Goal: Information Seeking & Learning: Learn about a topic

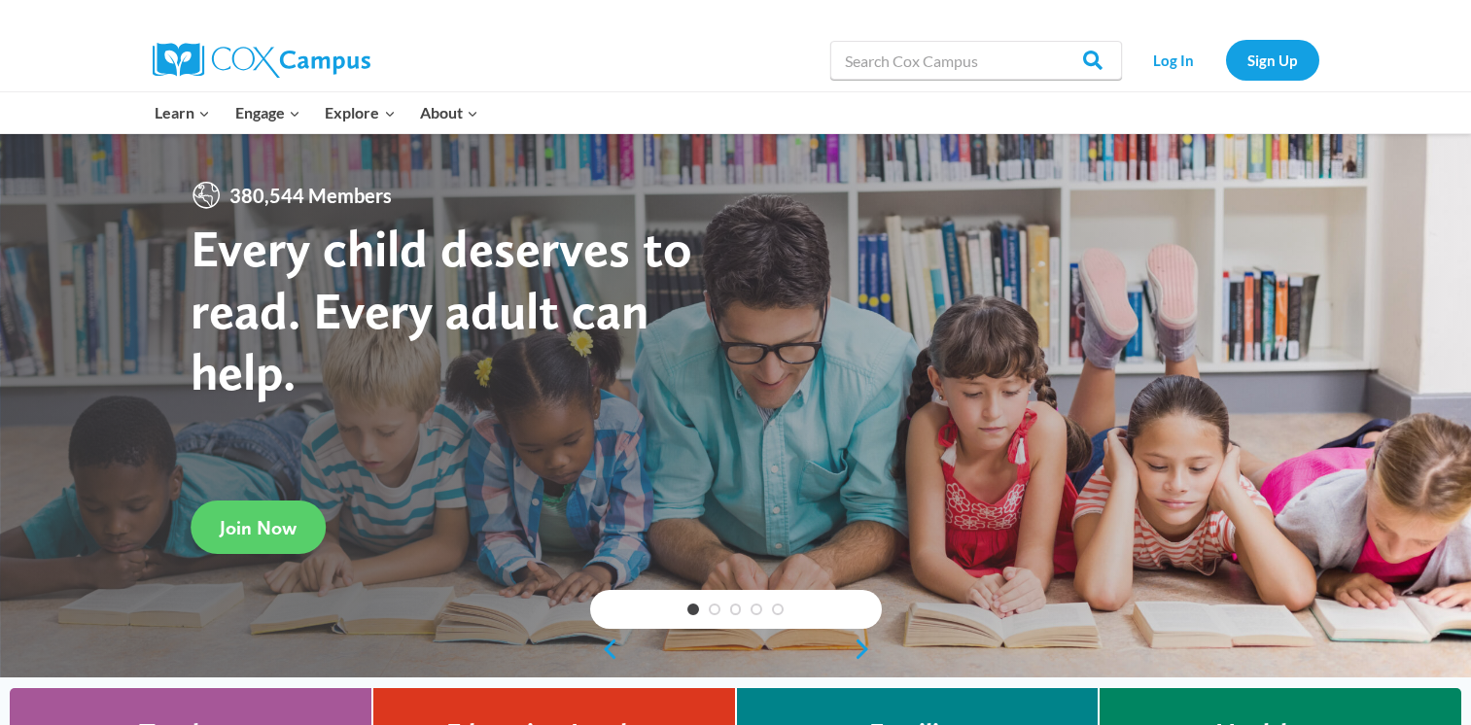
click at [1178, 64] on link "Log In" at bounding box center [1174, 60] width 85 height 40
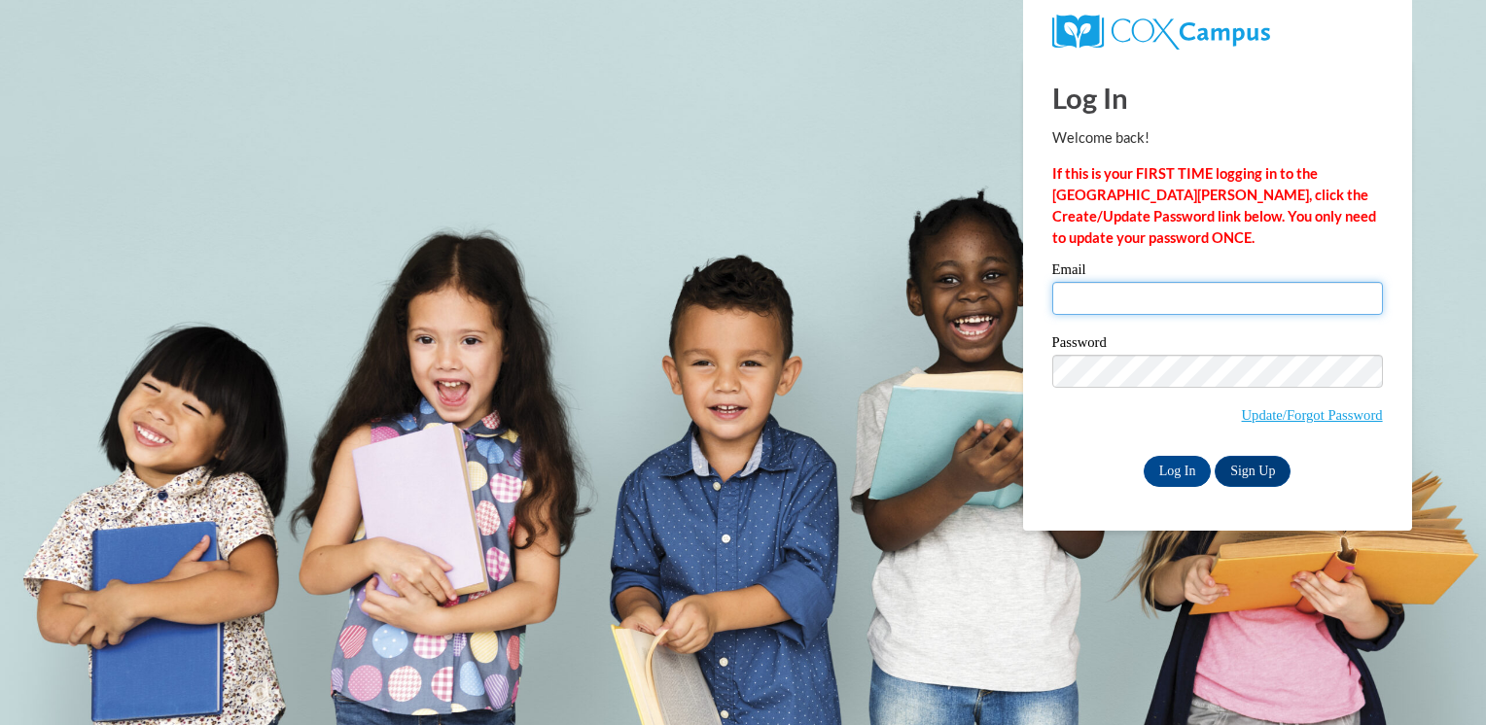
click at [1092, 300] on input "Email" at bounding box center [1217, 298] width 331 height 33
type input "aagonzalez414@gmail.com"
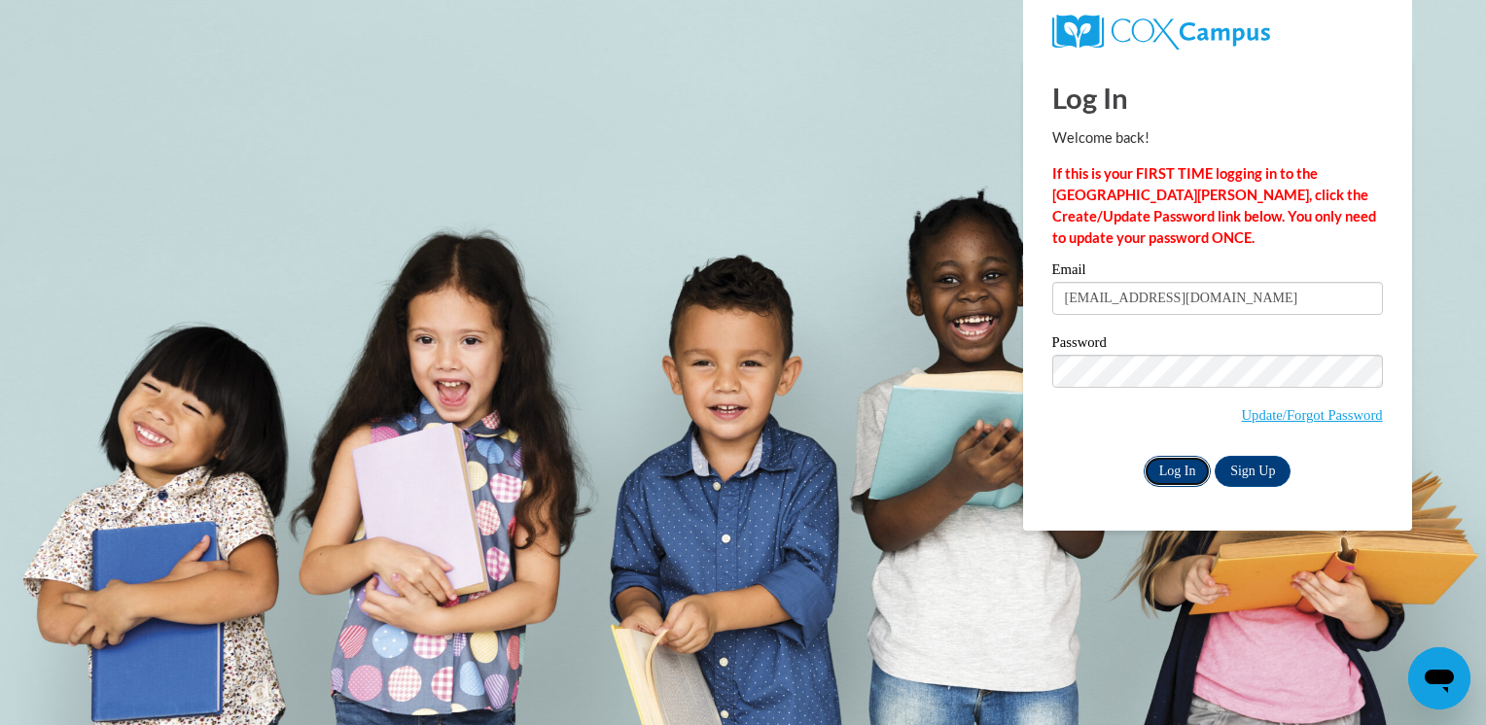
click at [1176, 473] on input "Log In" at bounding box center [1178, 471] width 68 height 31
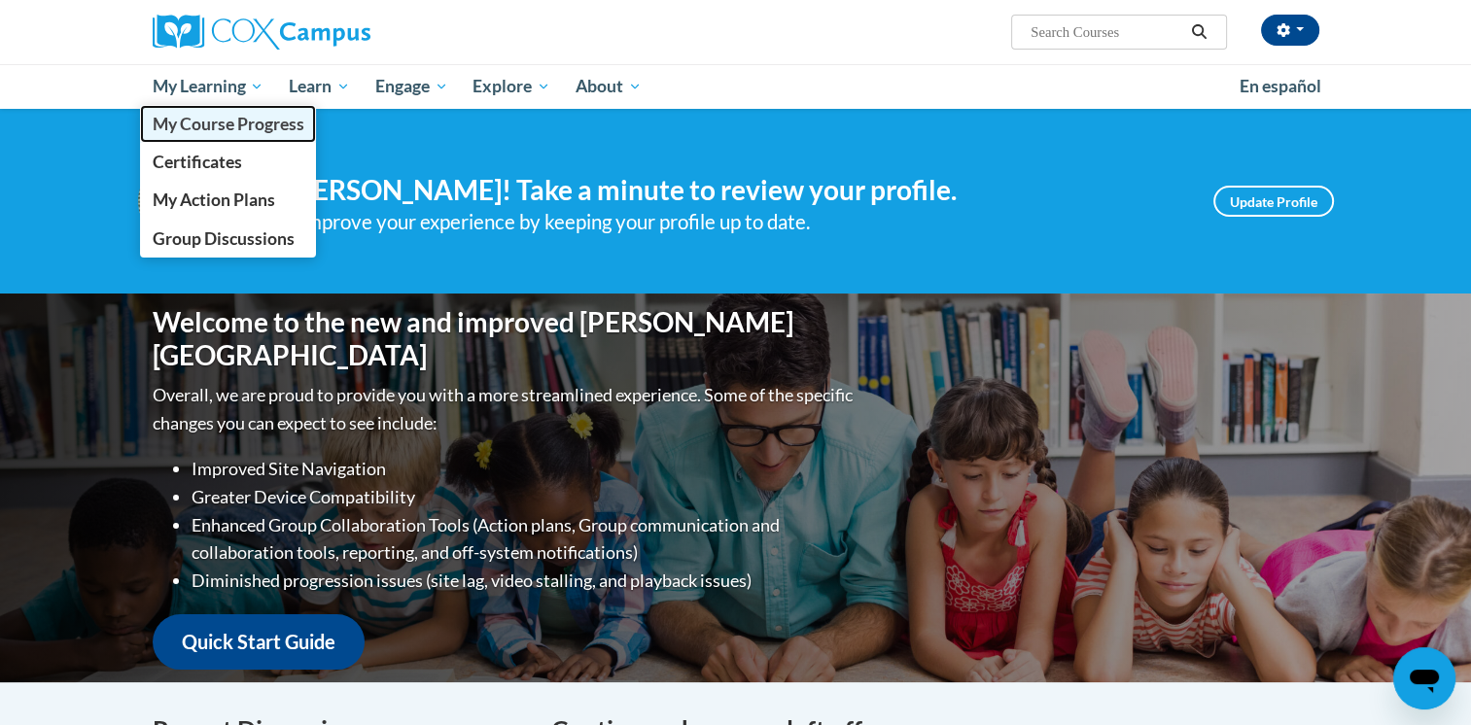
click at [212, 122] on span "My Course Progress" at bounding box center [228, 124] width 152 height 20
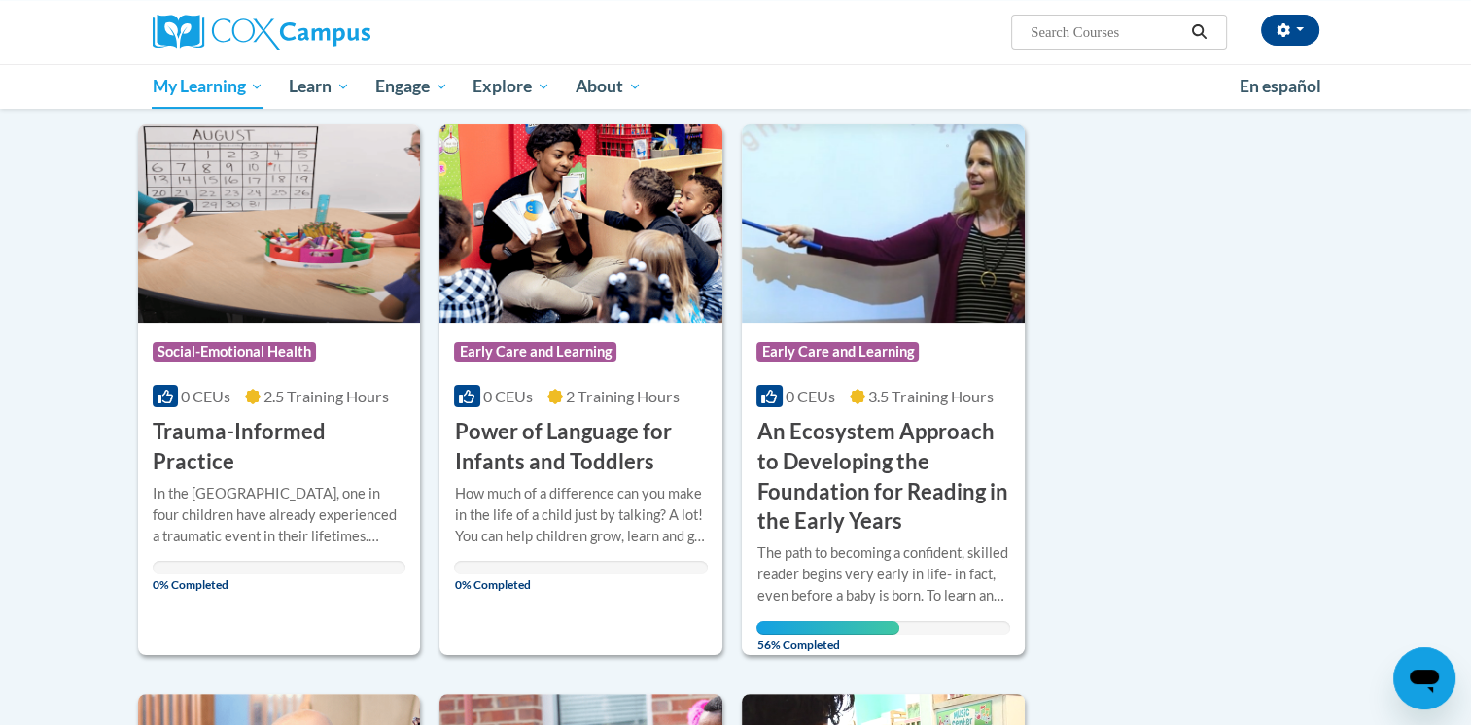
scroll to position [194, 0]
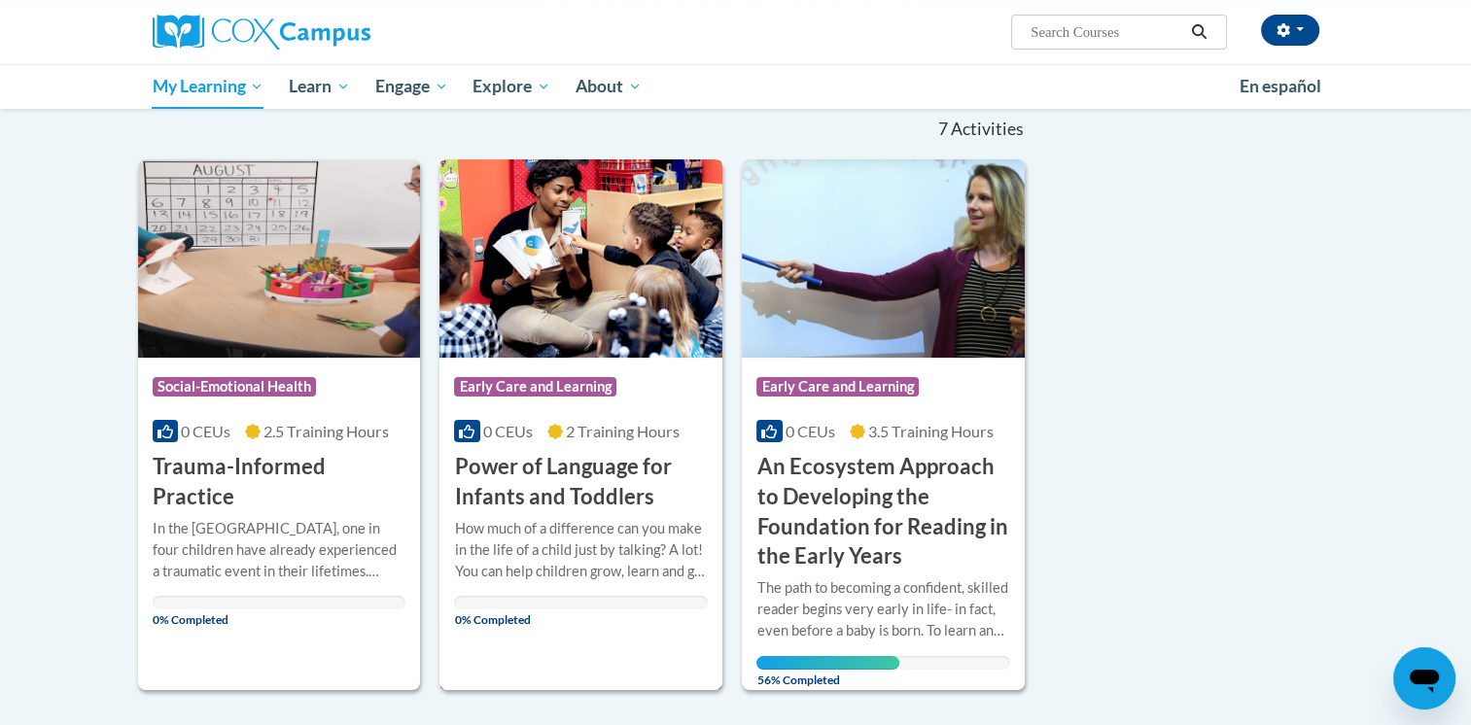
click at [484, 464] on h3 "Power of Language for Infants and Toddlers" at bounding box center [581, 482] width 254 height 60
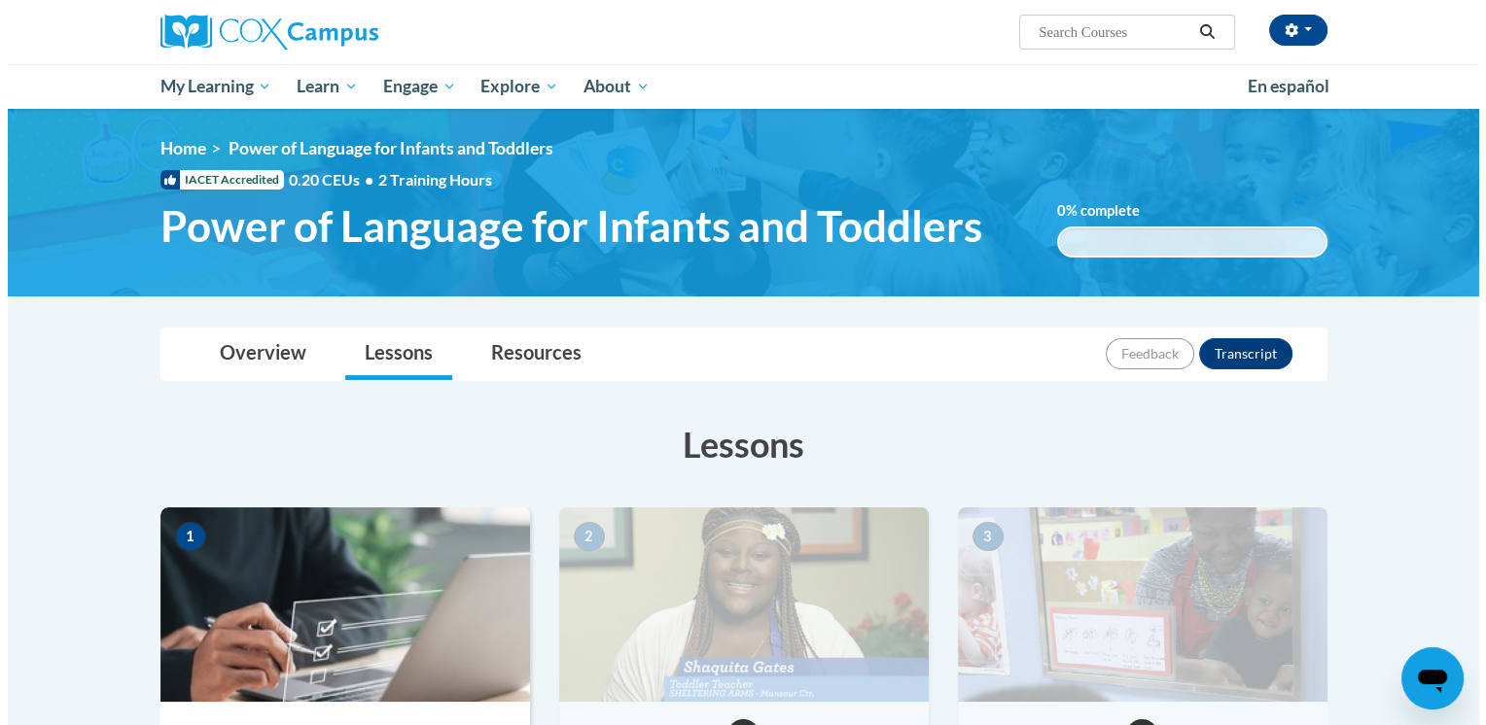
scroll to position [389, 0]
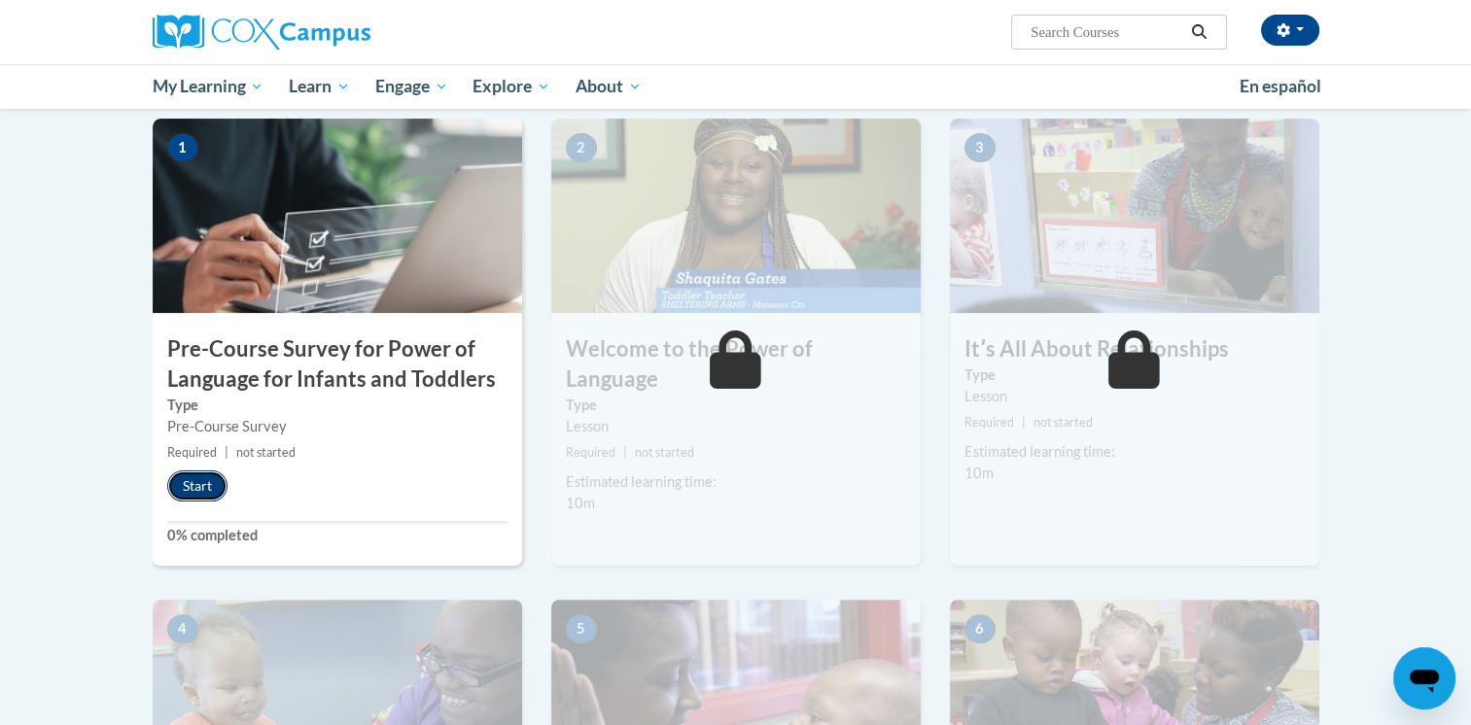
click at [193, 481] on button "Start" at bounding box center [197, 486] width 60 height 31
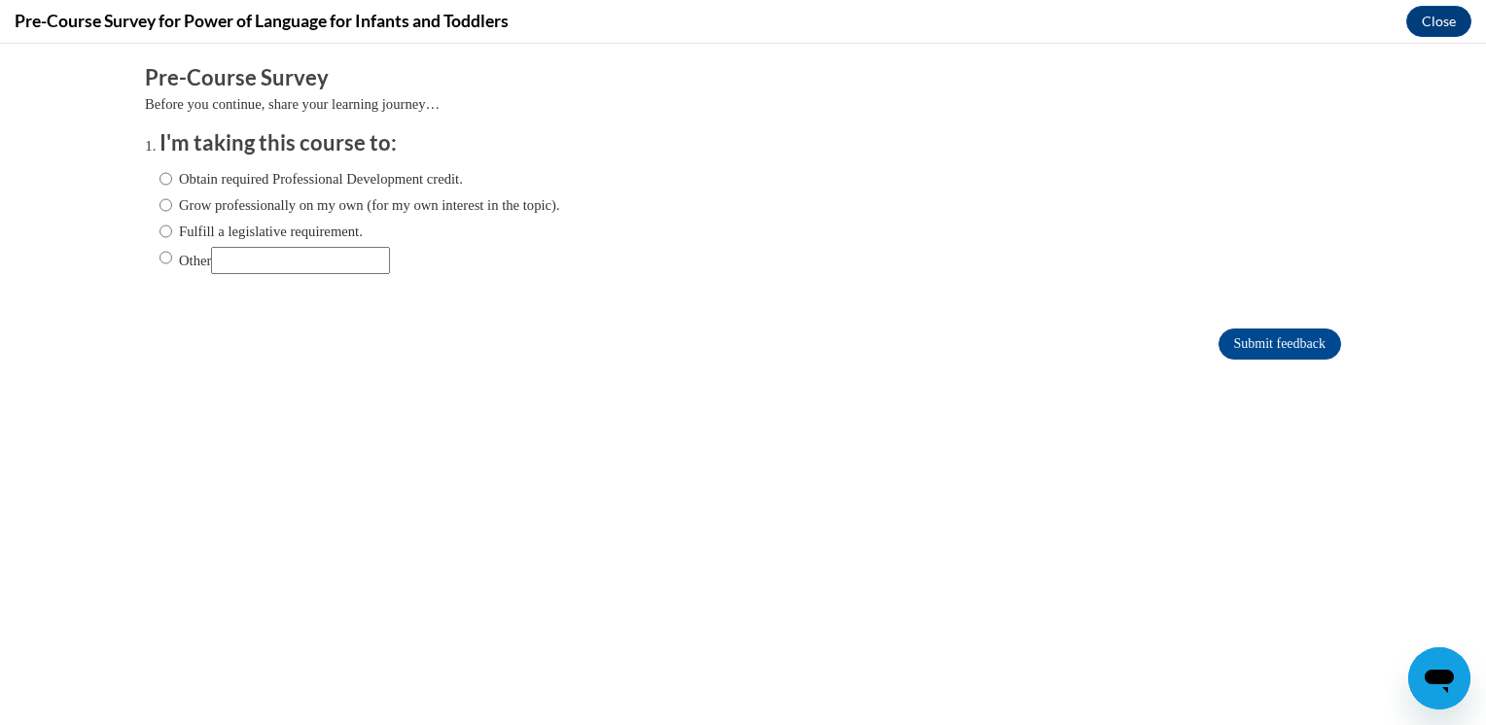
scroll to position [0, 0]
click at [324, 198] on label "Grow professionally on my own (for my own interest in the topic)." at bounding box center [359, 204] width 401 height 21
click at [172, 198] on input "Grow professionally on my own (for my own interest in the topic)." at bounding box center [165, 204] width 13 height 21
radio input "true"
click at [1264, 340] on input "Submit feedback" at bounding box center [1279, 344] width 123 height 31
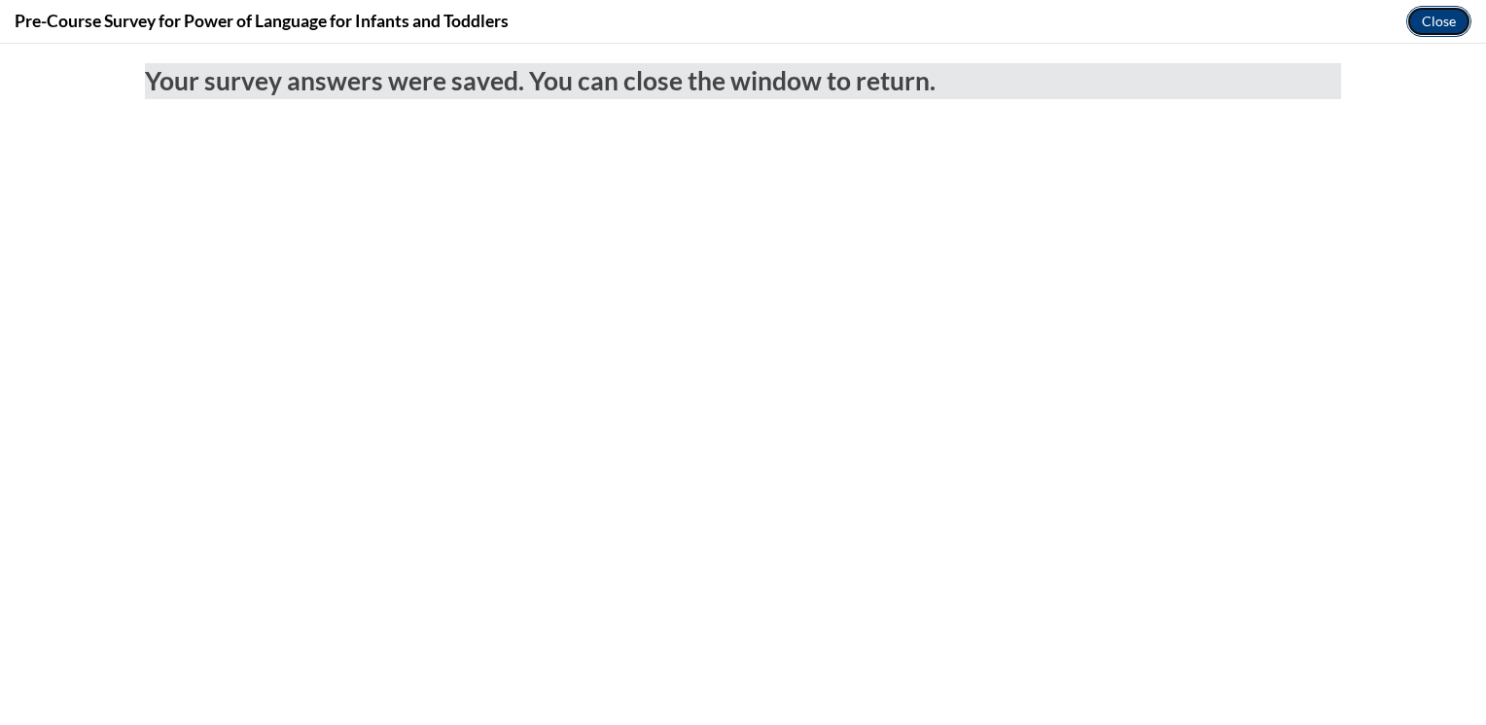
click at [1434, 26] on button "Close" at bounding box center [1438, 21] width 65 height 31
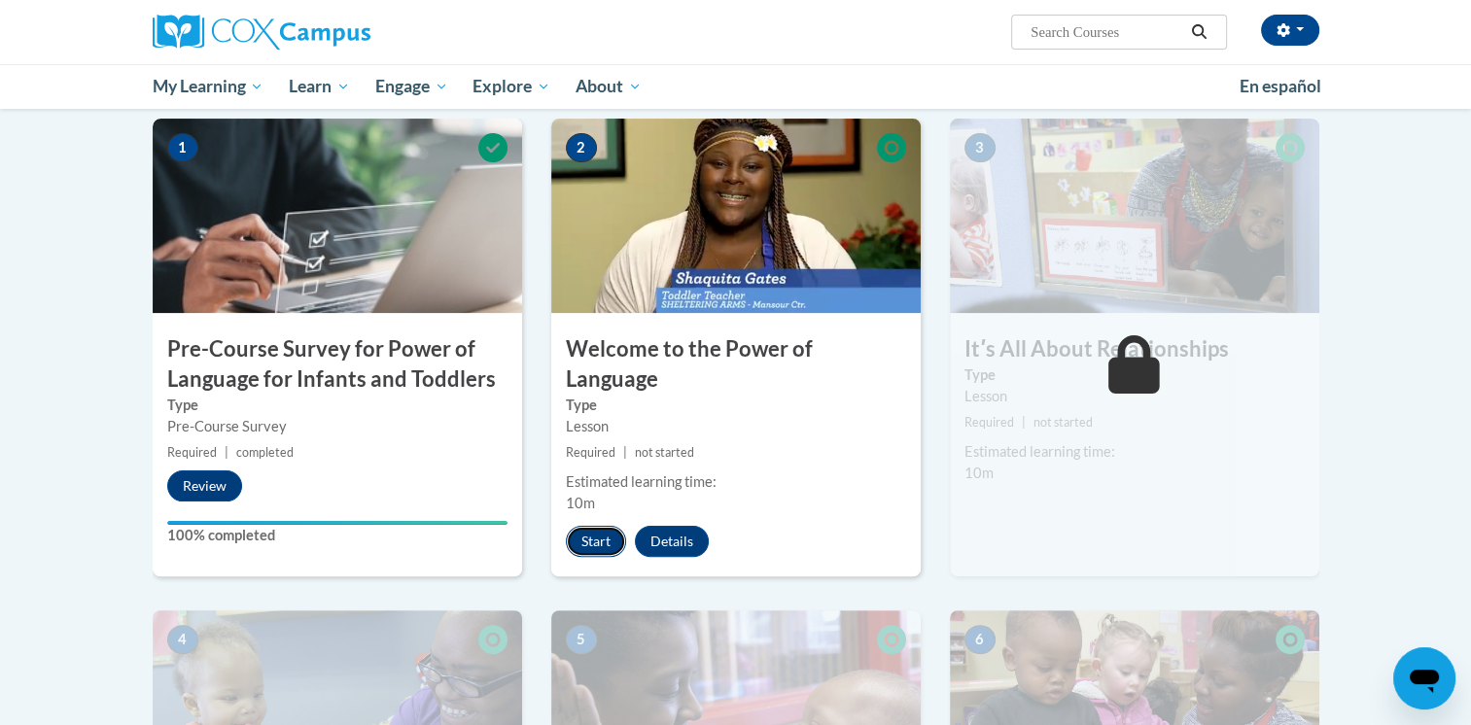
click at [599, 526] on button "Start" at bounding box center [596, 541] width 60 height 31
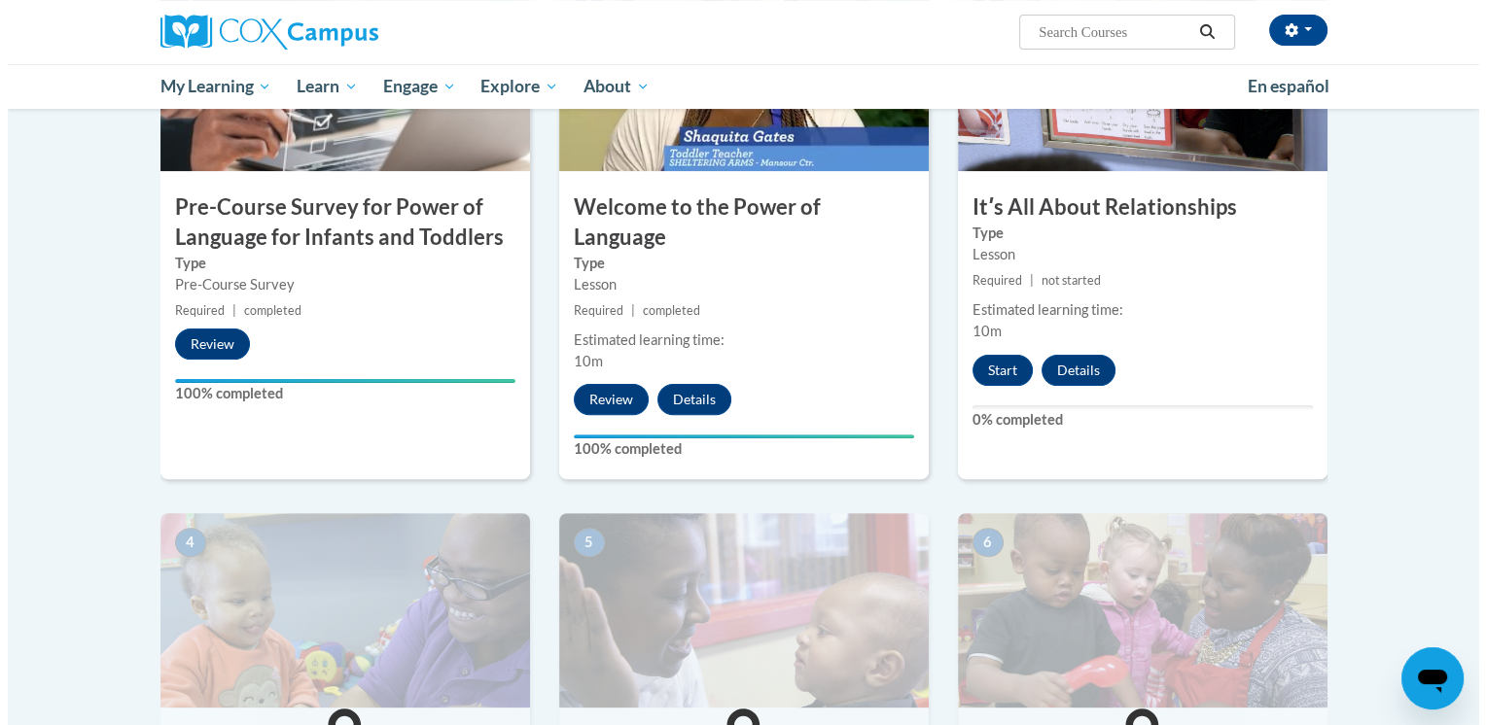
scroll to position [583, 0]
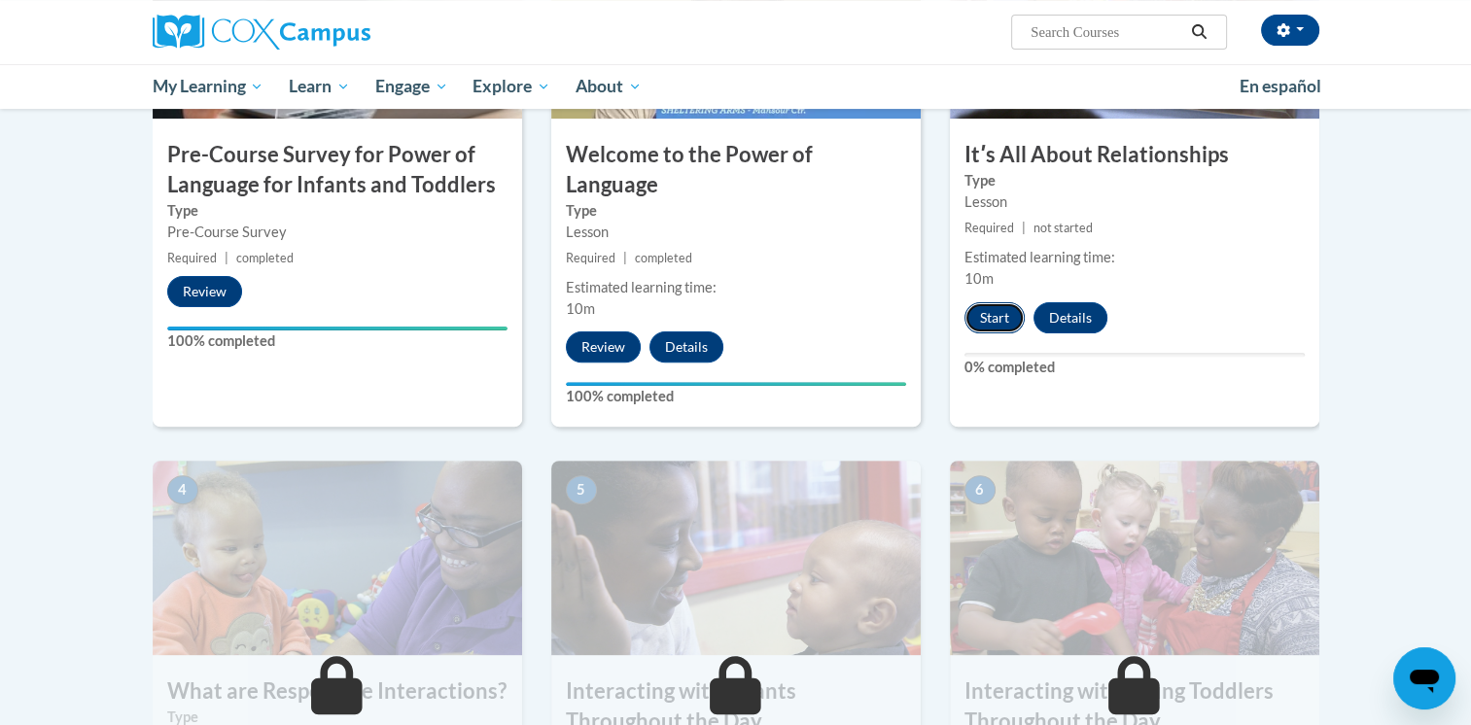
click at [988, 313] on button "Start" at bounding box center [995, 317] width 60 height 31
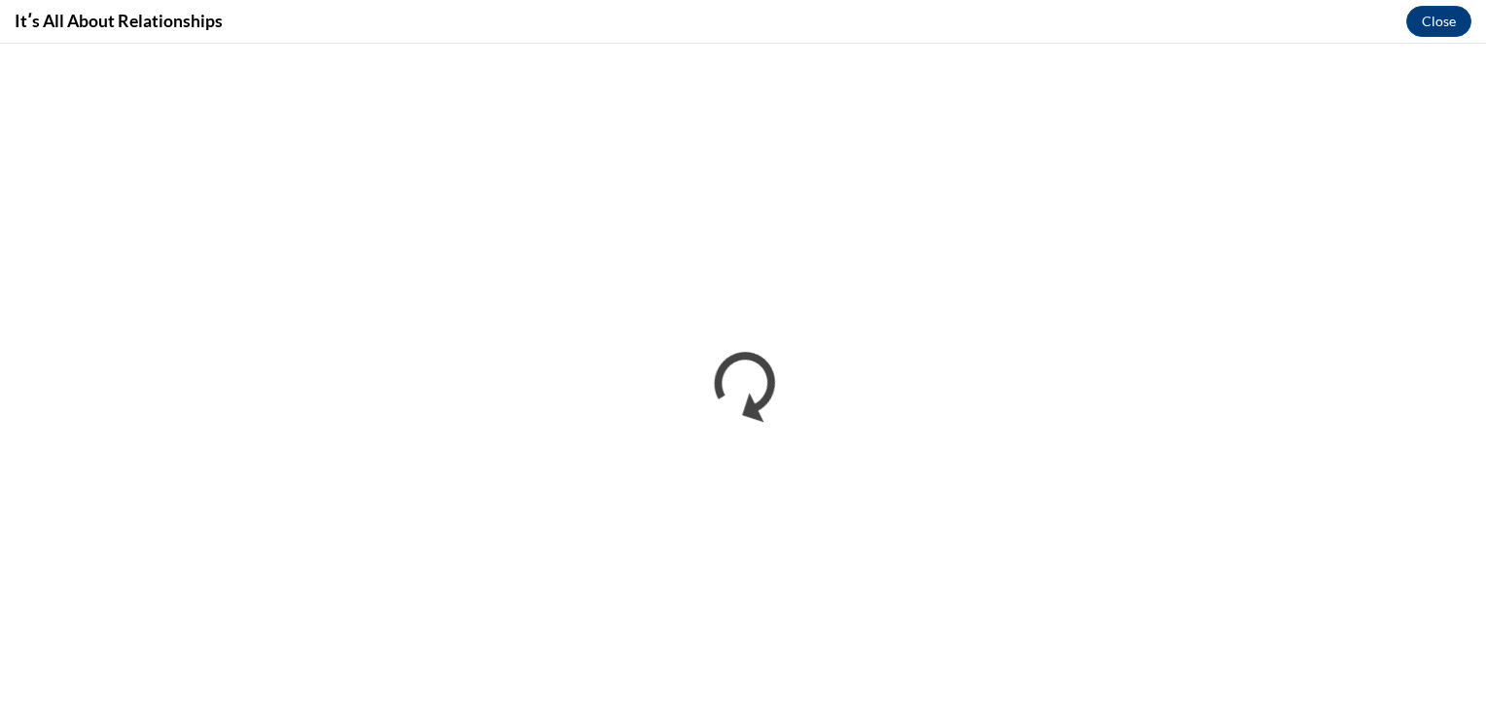
scroll to position [0, 0]
